Goal: Navigation & Orientation: Go to known website

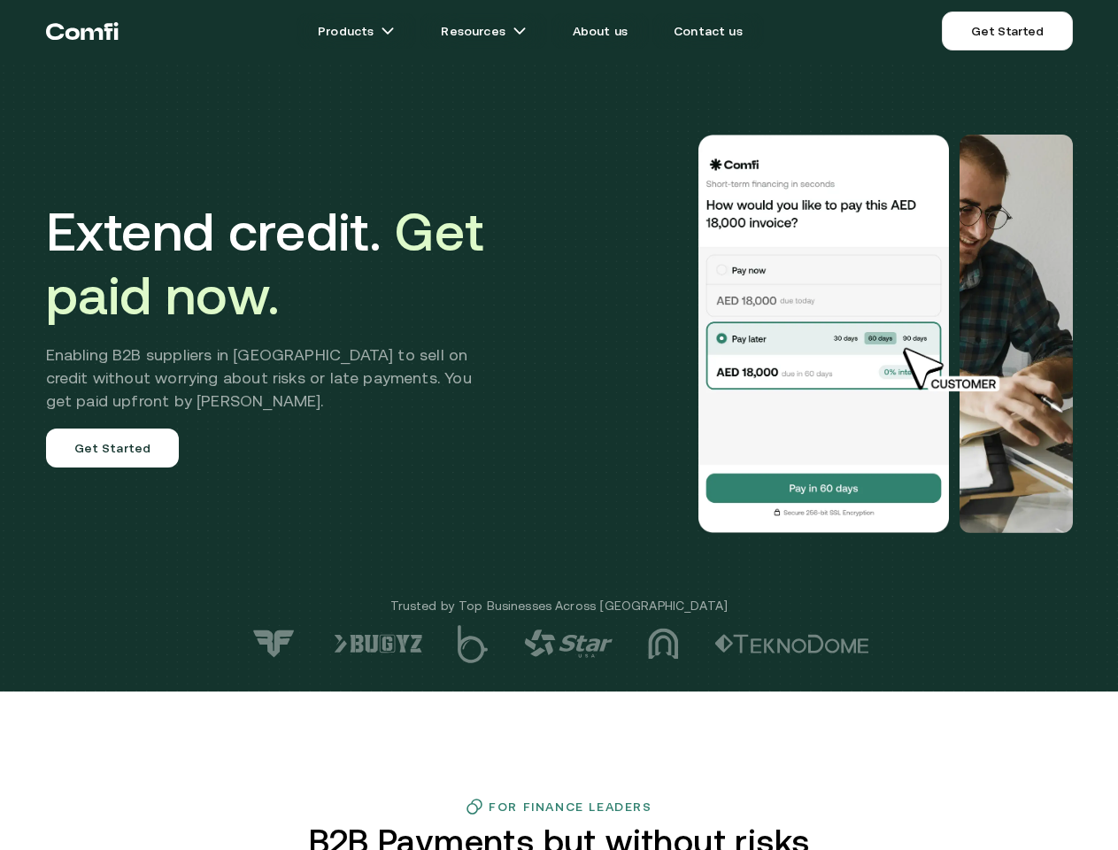
click at [559, 425] on div at bounding box center [796, 334] width 553 height 398
